Goal: Task Accomplishment & Management: Manage account settings

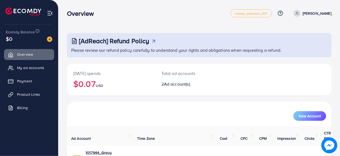
scroll to position [59, 0]
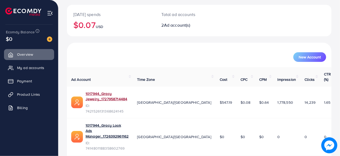
click at [128, 92] on link "1017944_Gracy Jewelry_1727958714484" at bounding box center [107, 96] width 43 height 11
click at [31, 68] on span "My ad accounts" at bounding box center [30, 67] width 27 height 5
click at [33, 95] on span "Product Links" at bounding box center [28, 94] width 23 height 5
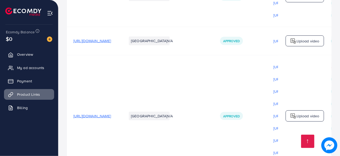
scroll to position [249, 0]
click at [240, 39] on span "Approved" at bounding box center [231, 41] width 17 height 5
click at [213, 60] on td "N/A" at bounding box center [186, 116] width 53 height 122
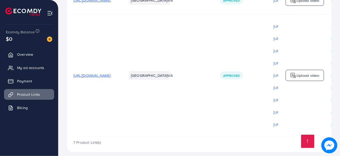
scroll to position [290, 0]
click at [8, 10] on img at bounding box center [23, 11] width 36 height 8
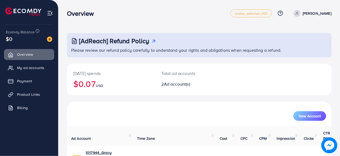
click at [324, 15] on p "[PERSON_NAME]" at bounding box center [316, 13] width 29 height 6
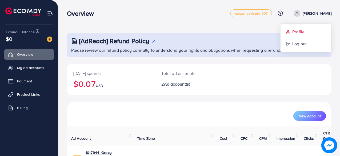
click at [300, 30] on span "Profile" at bounding box center [298, 32] width 12 height 6
select select "********"
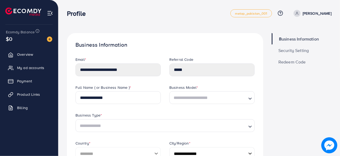
click at [250, 100] on icon "Search for option" at bounding box center [249, 98] width 5 height 5
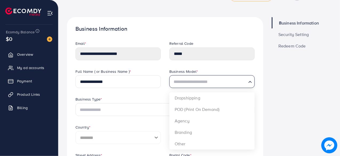
scroll to position [35, 0]
